Goal: Find contact information: Find contact information

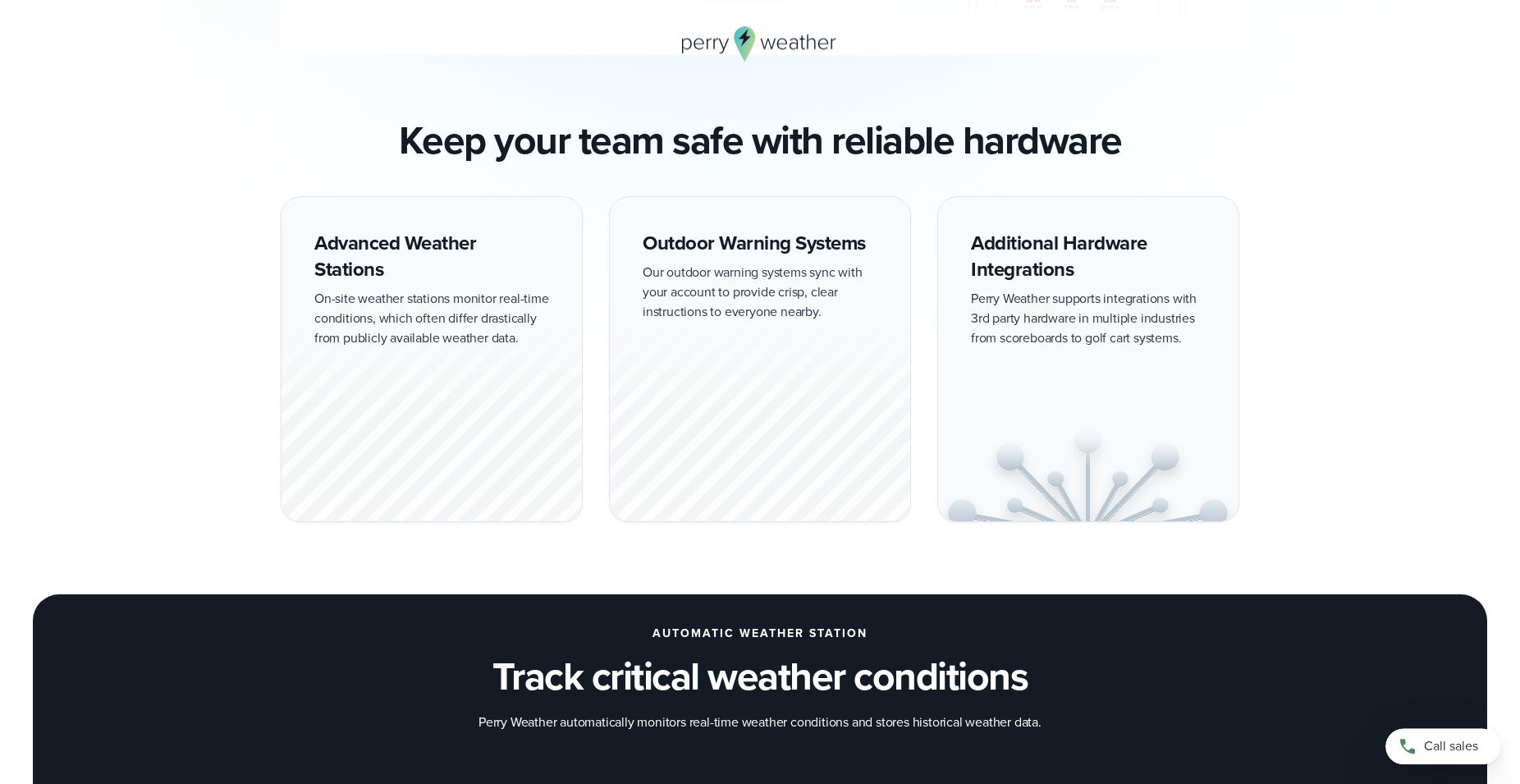
scroll to position [1430, 0]
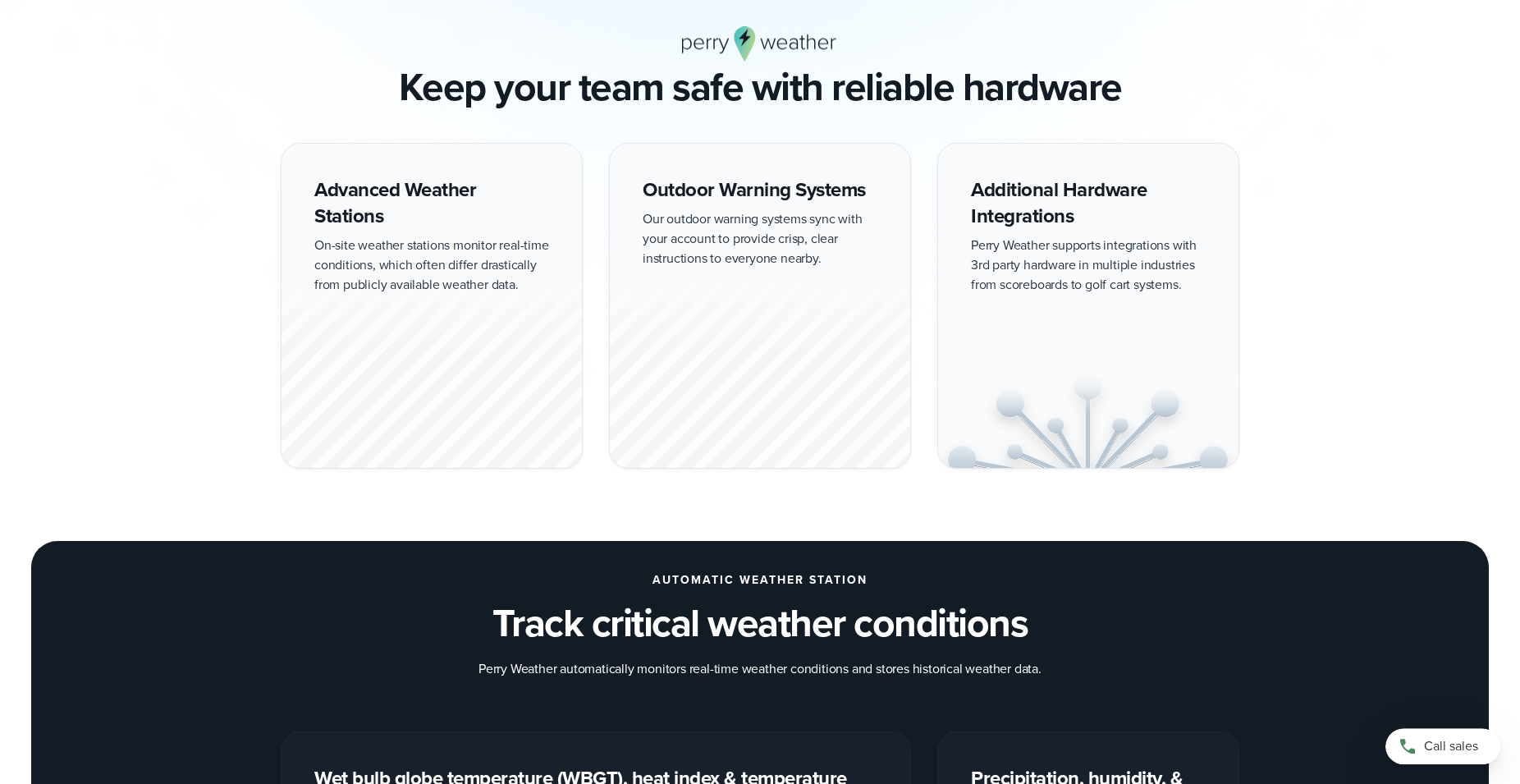
click at [409, 364] on div at bounding box center [432, 366] width 301 height 204
click at [429, 189] on div "Advanced Weather Stations On-site weather stations monitor real-time conditions…" at bounding box center [432, 305] width 302 height 326
click at [450, 294] on div at bounding box center [432, 366] width 301 height 204
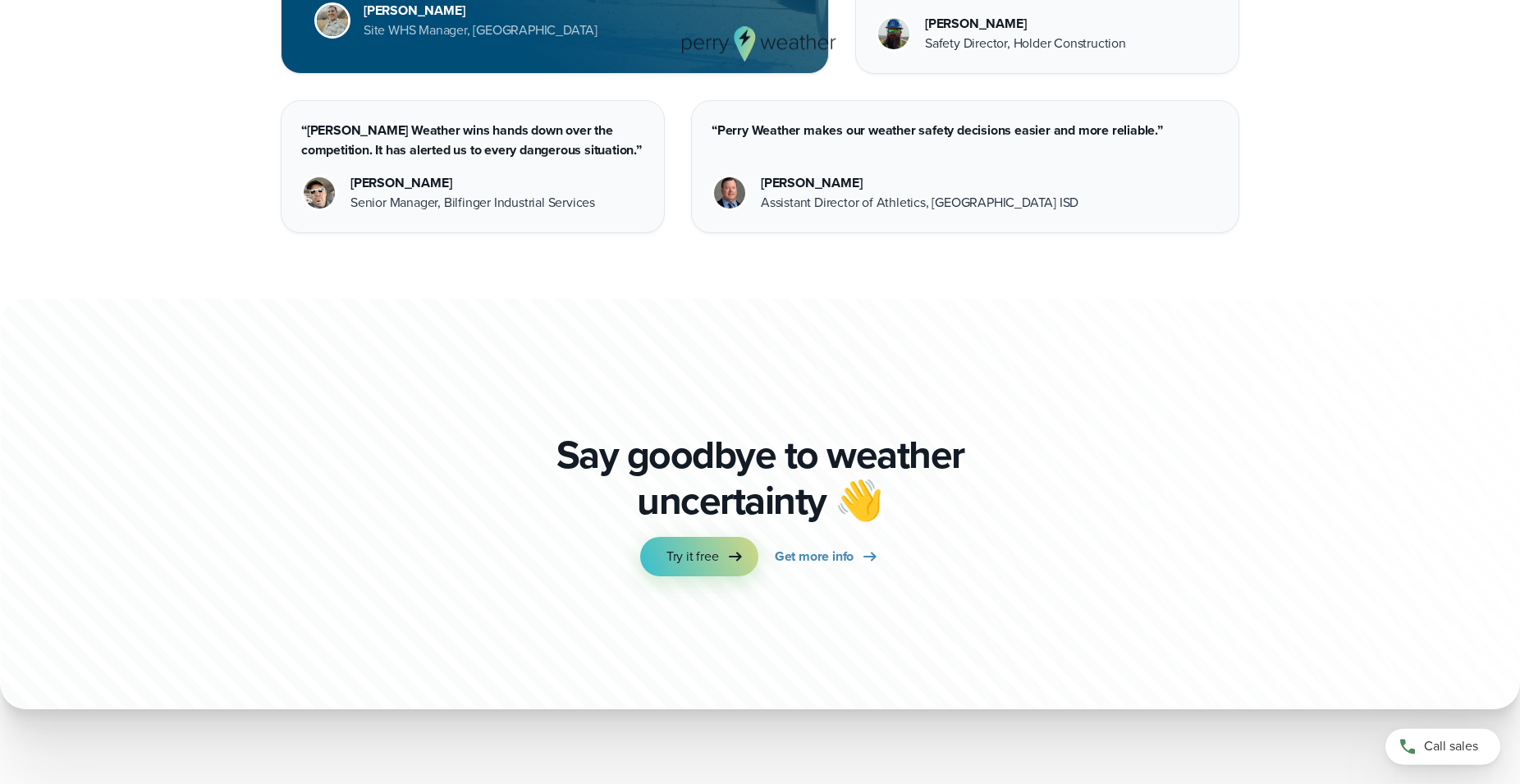
scroll to position [4522, 0]
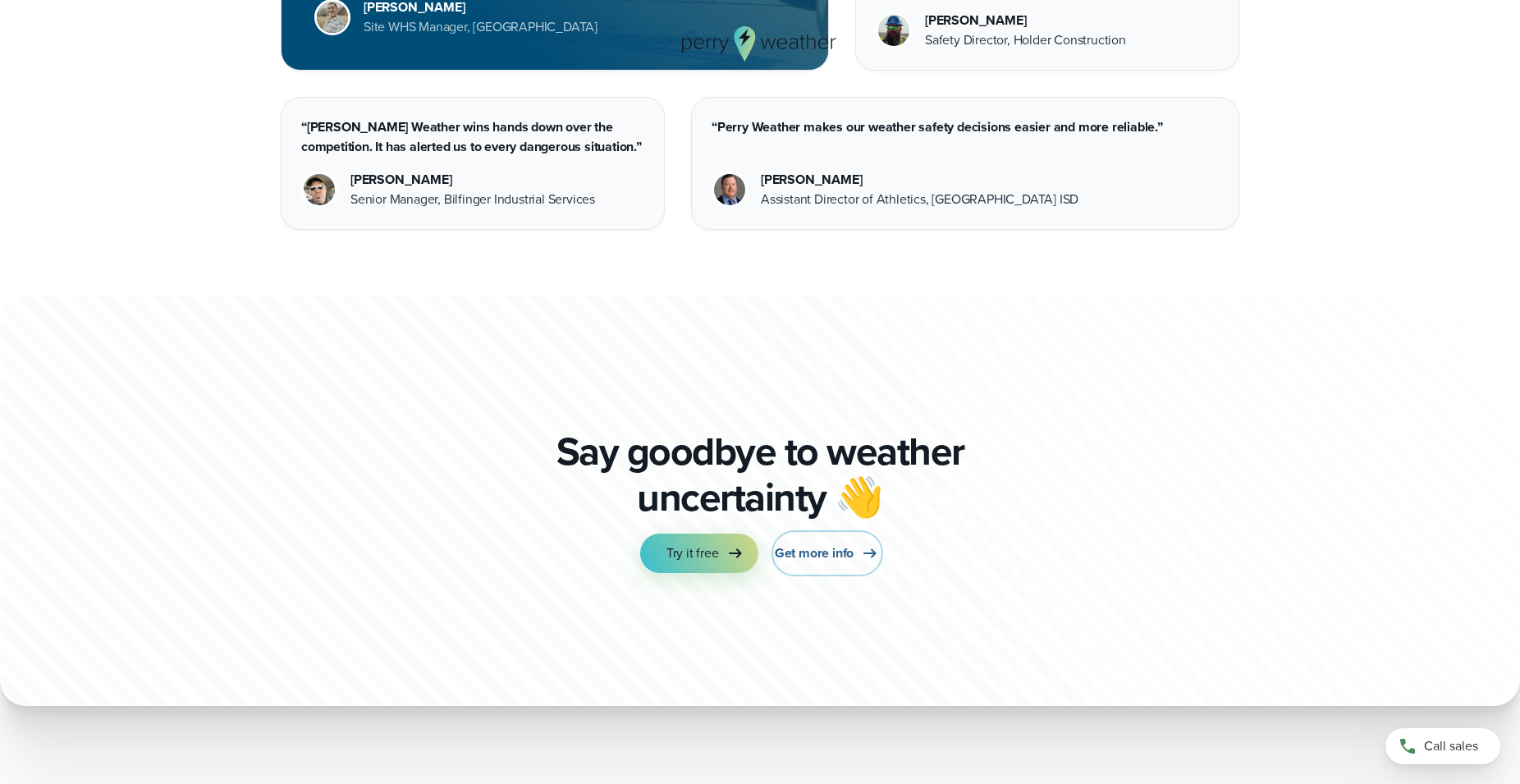
click at [821, 553] on span "Get more info" at bounding box center [815, 553] width 79 height 20
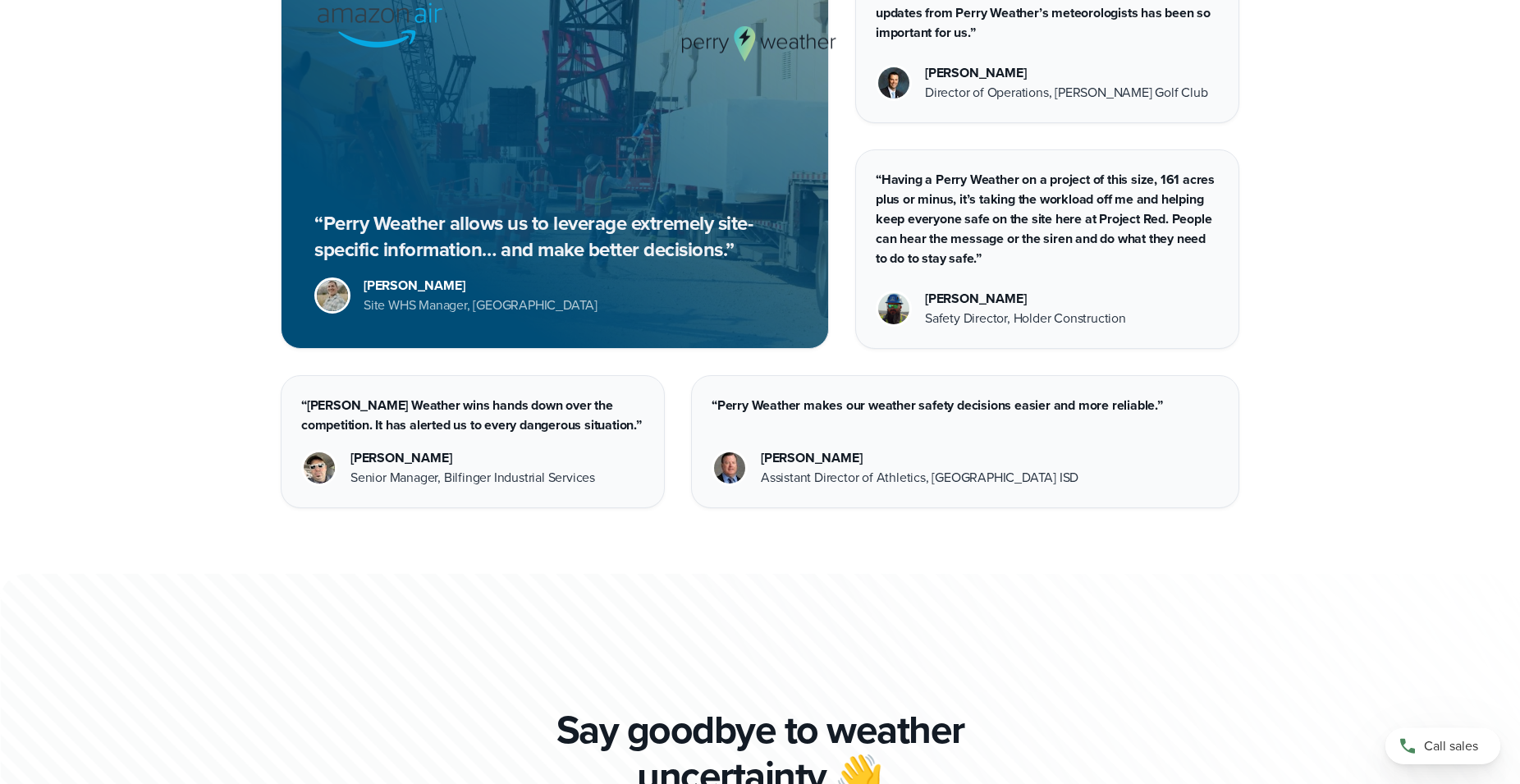
scroll to position [4521, 0]
